Goal: Find specific page/section: Find specific page/section

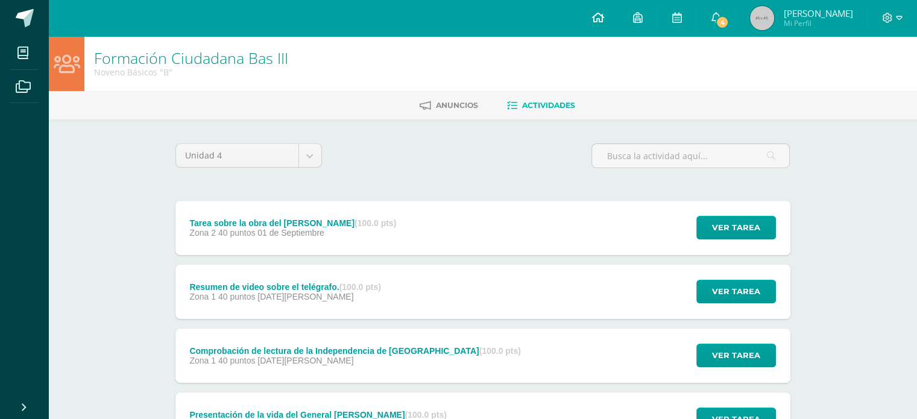
click at [604, 21] on icon at bounding box center [598, 17] width 12 height 11
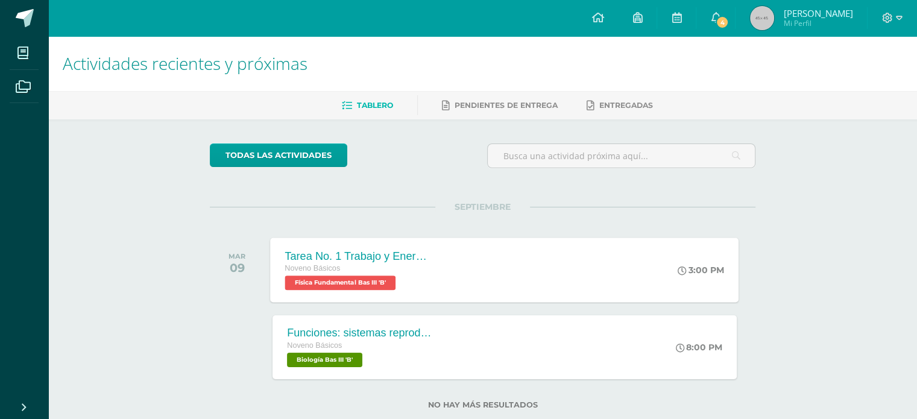
click at [503, 270] on div "Tarea No. 1 Trabajo y Energía Noveno Básicos Física Fundamental Bas III 'B' 3:0…" at bounding box center [505, 270] width 469 height 65
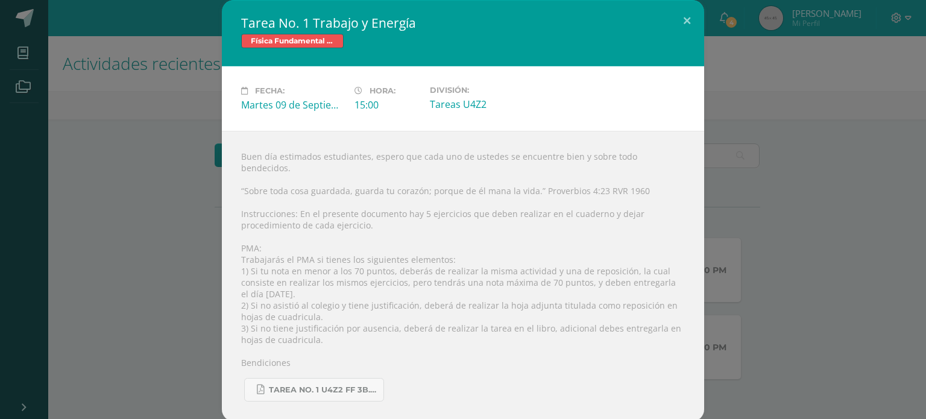
click at [809, 262] on div "Tarea No. 1 Trabajo y Energía Física Fundamental Bas III Fecha: Martes 09 de Se…" at bounding box center [463, 211] width 917 height 422
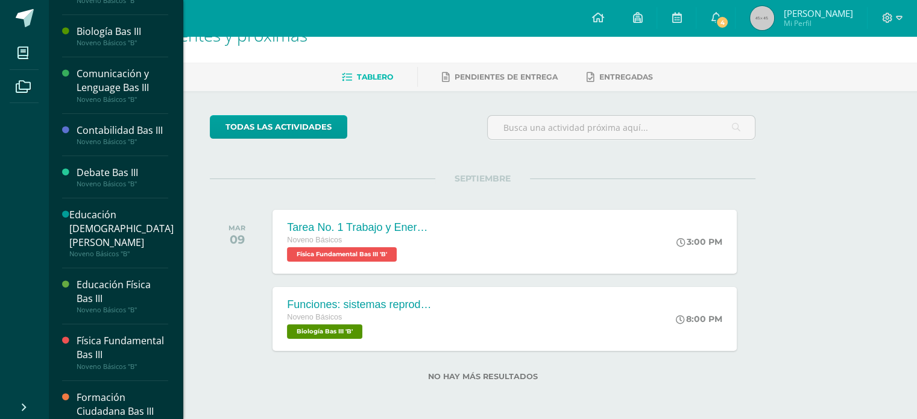
scroll to position [50, 0]
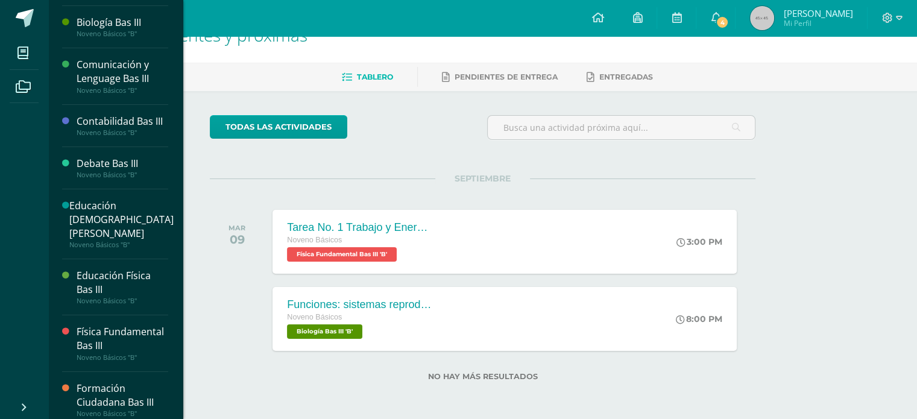
click at [120, 353] on div "Física Fundamental Bas III" at bounding box center [123, 339] width 92 height 28
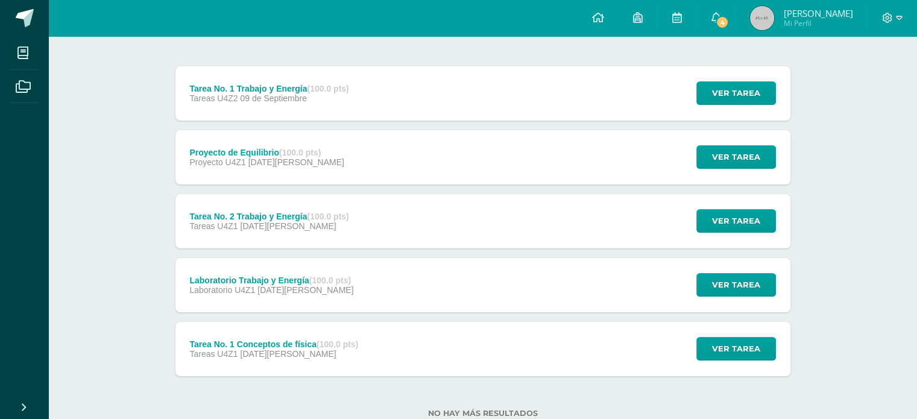
scroll to position [134, 0]
click at [729, 26] on span "4" at bounding box center [722, 22] width 13 height 13
